Goal: Task Accomplishment & Management: Manage account settings

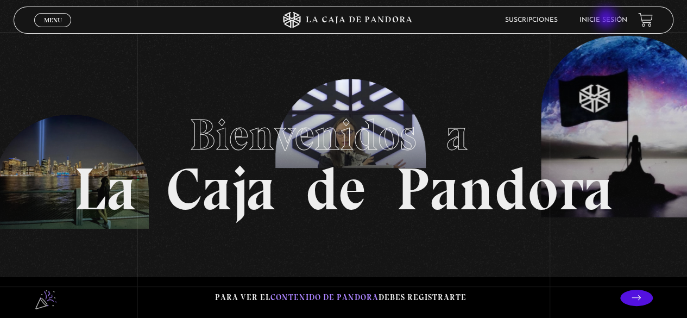
click at [607, 19] on link "Inicie sesión" at bounding box center [604, 20] width 48 height 7
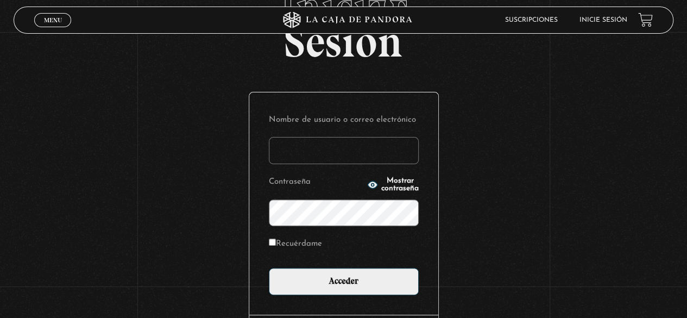
scroll to position [110, 0]
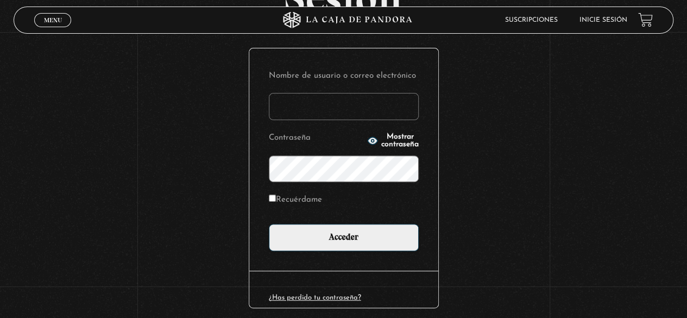
type input "nicol.mmora@gmail.com"
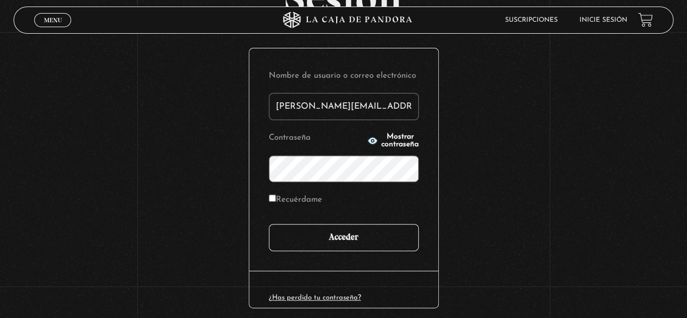
click at [349, 245] on input "Acceder" at bounding box center [344, 237] width 150 height 27
